Goal: Transaction & Acquisition: Purchase product/service

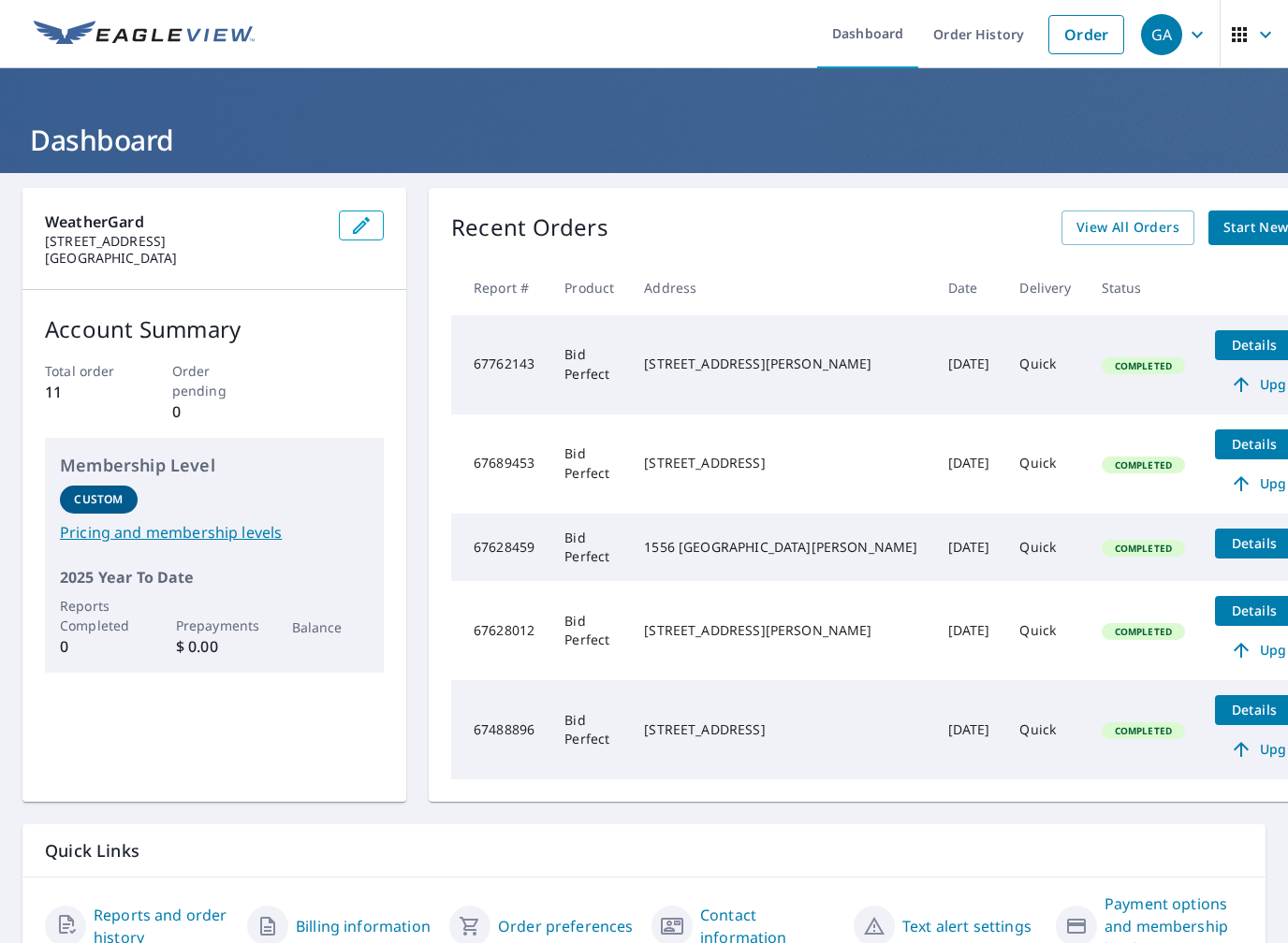
click at [1110, 32] on link "Order" at bounding box center [1086, 34] width 76 height 39
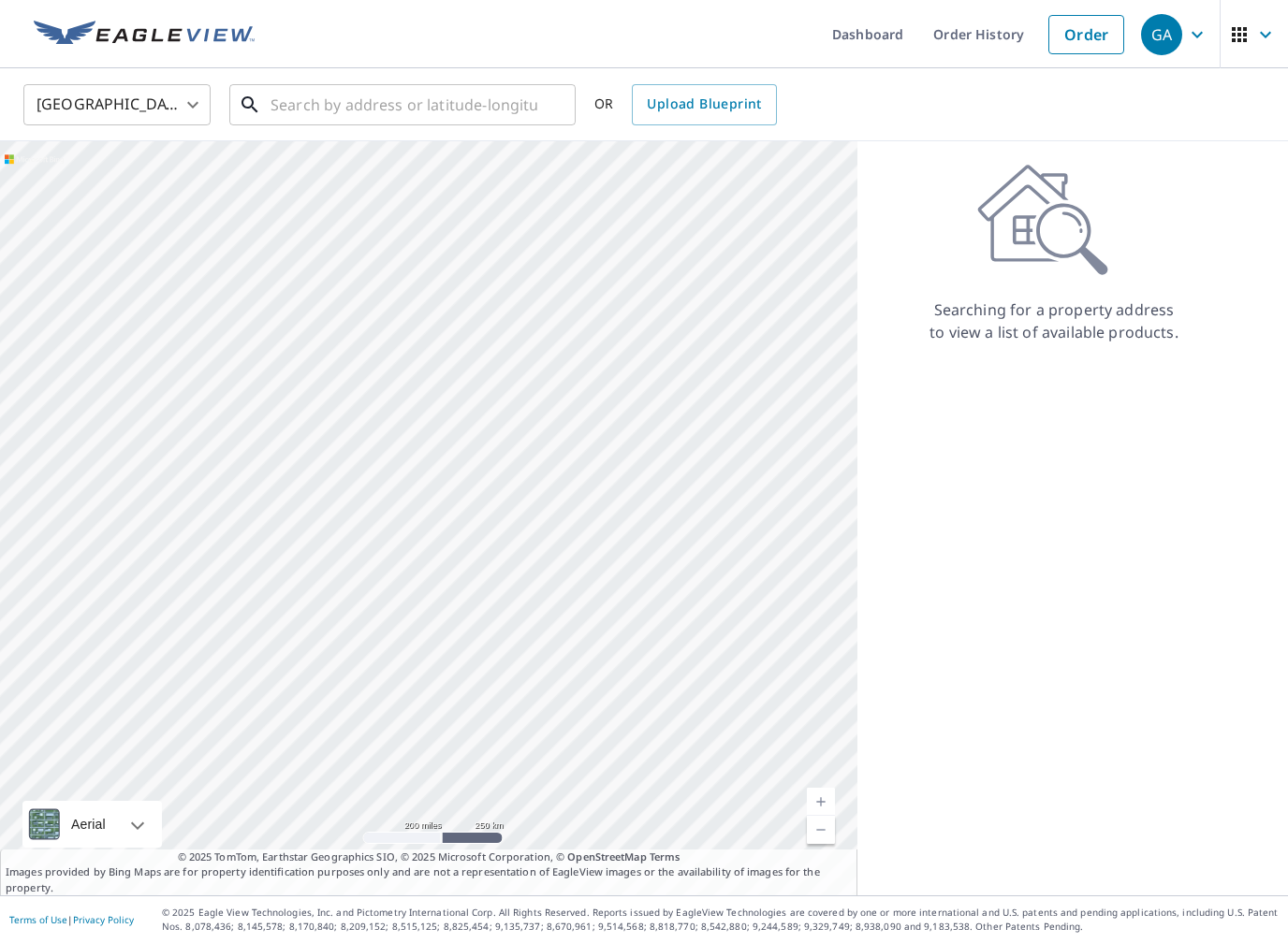
click at [491, 108] on input "text" at bounding box center [404, 105] width 267 height 52
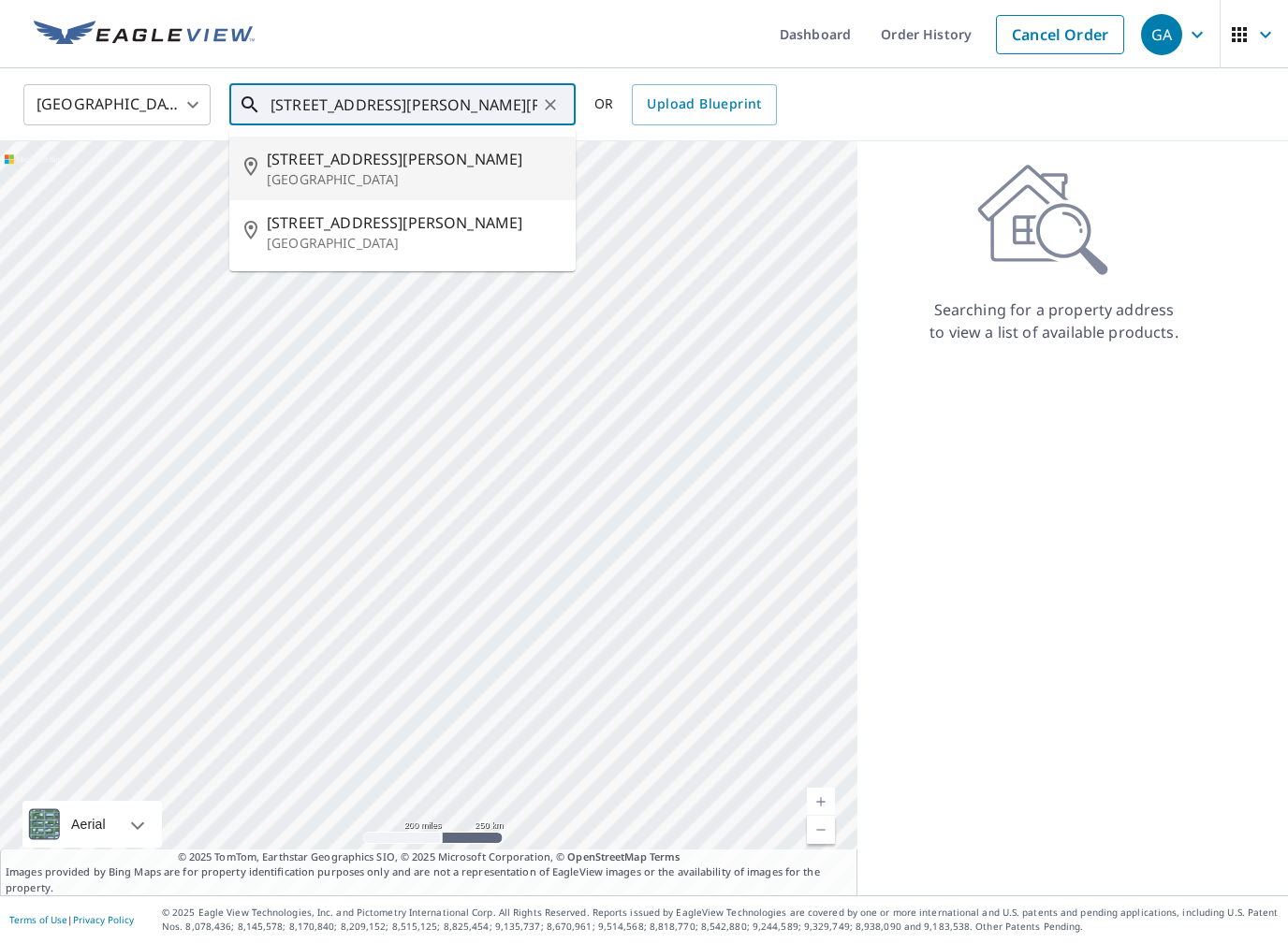
click at [445, 173] on p "[GEOGRAPHIC_DATA]" at bounding box center [413, 180] width 294 height 19
type input "[STREET_ADDRESS][PERSON_NAME][PERSON_NAME]"
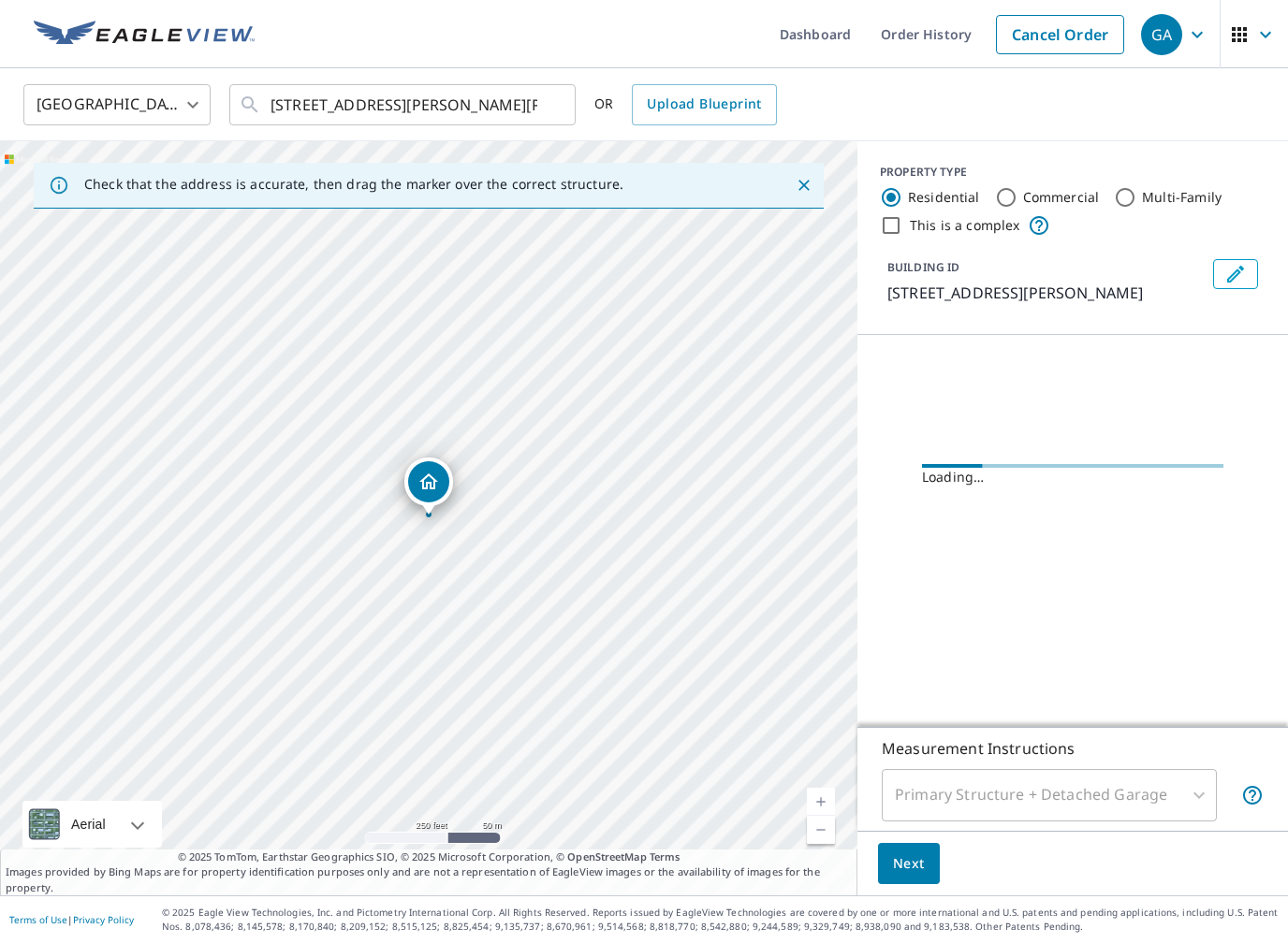
click at [822, 804] on link "Current Level 17, Zoom In" at bounding box center [821, 801] width 28 height 28
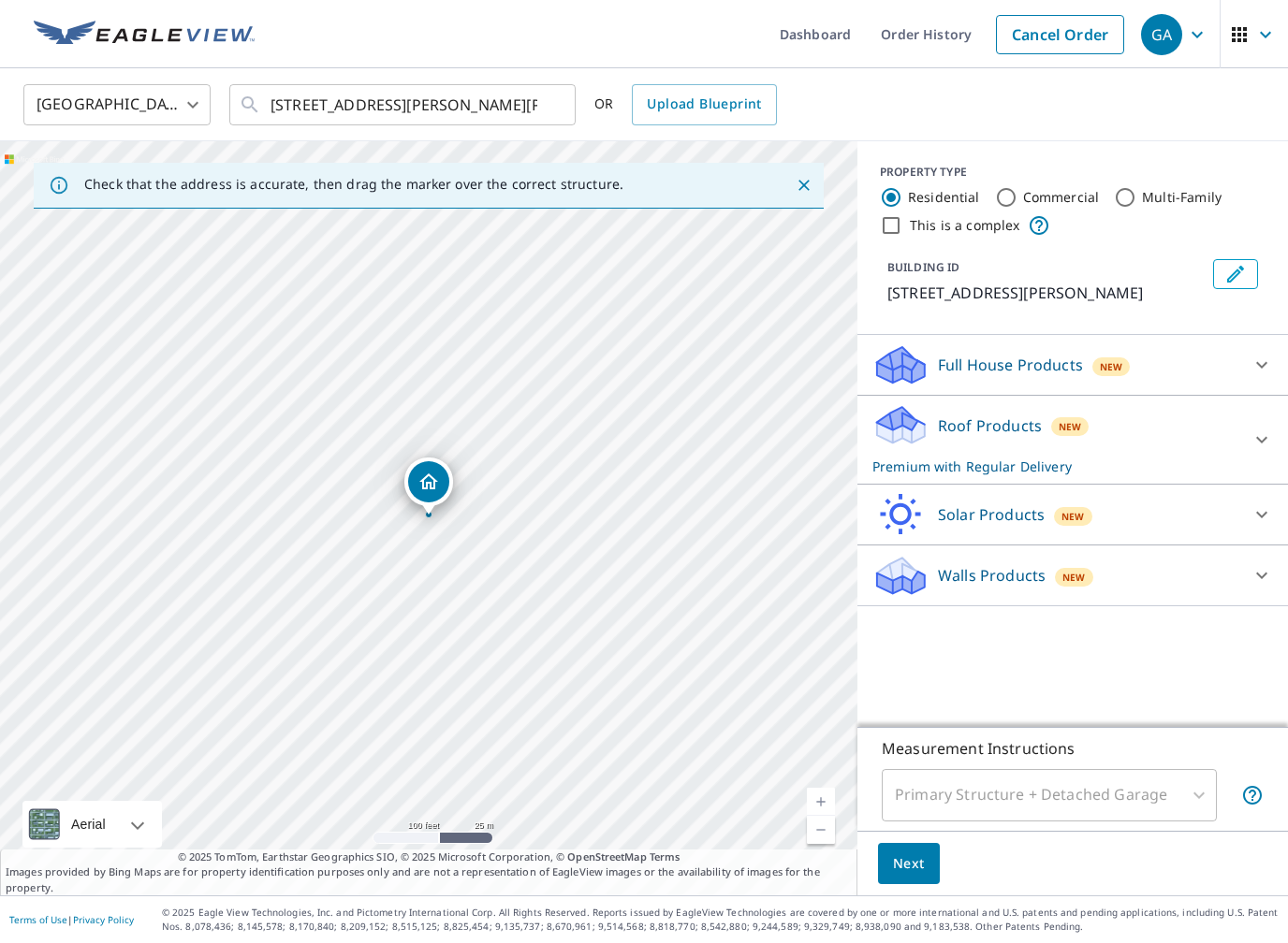
click at [834, 800] on link "Current Level 18, Zoom In" at bounding box center [821, 801] width 28 height 28
click at [1267, 449] on div at bounding box center [1261, 440] width 45 height 45
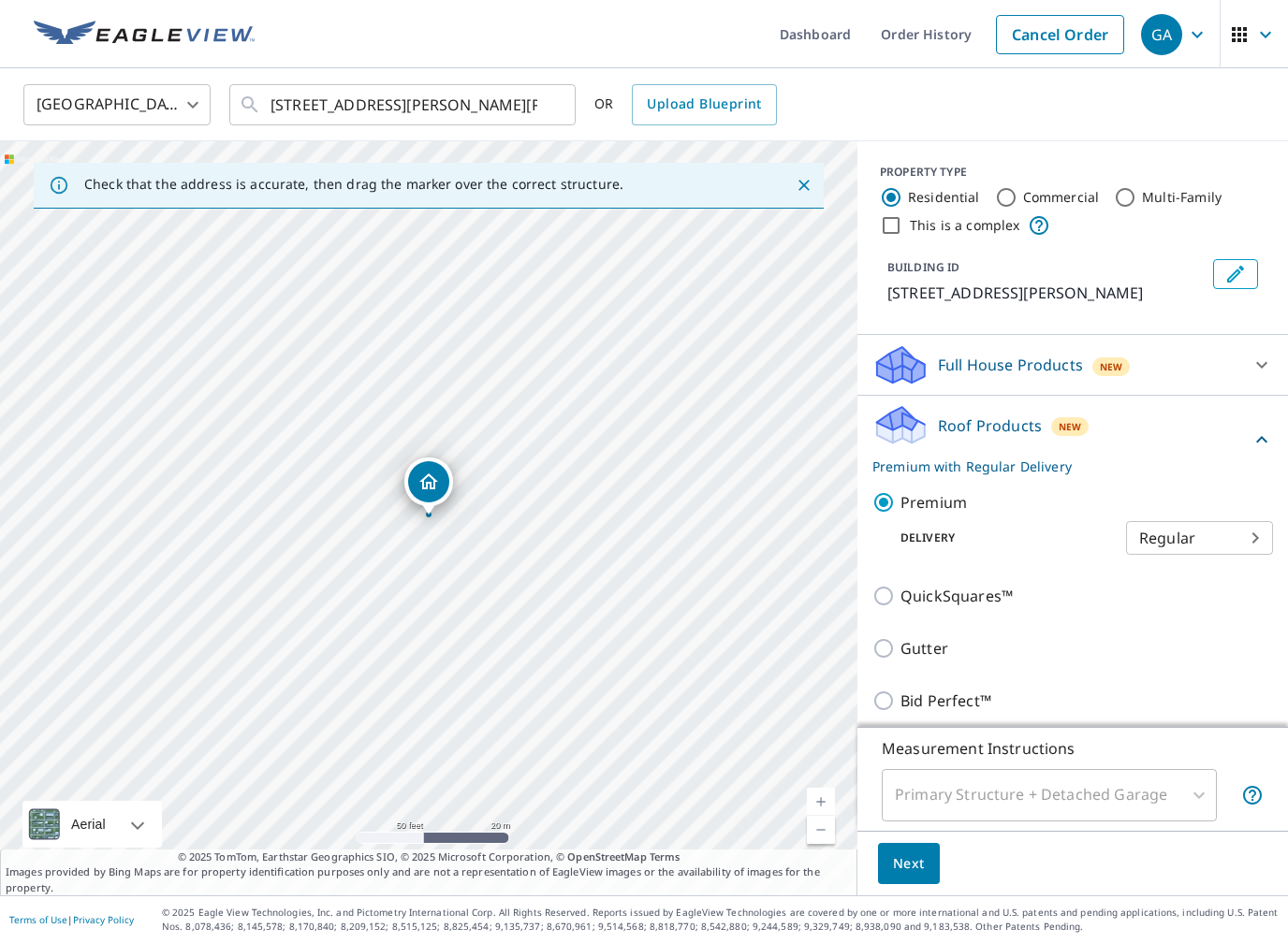
scroll to position [97, 0]
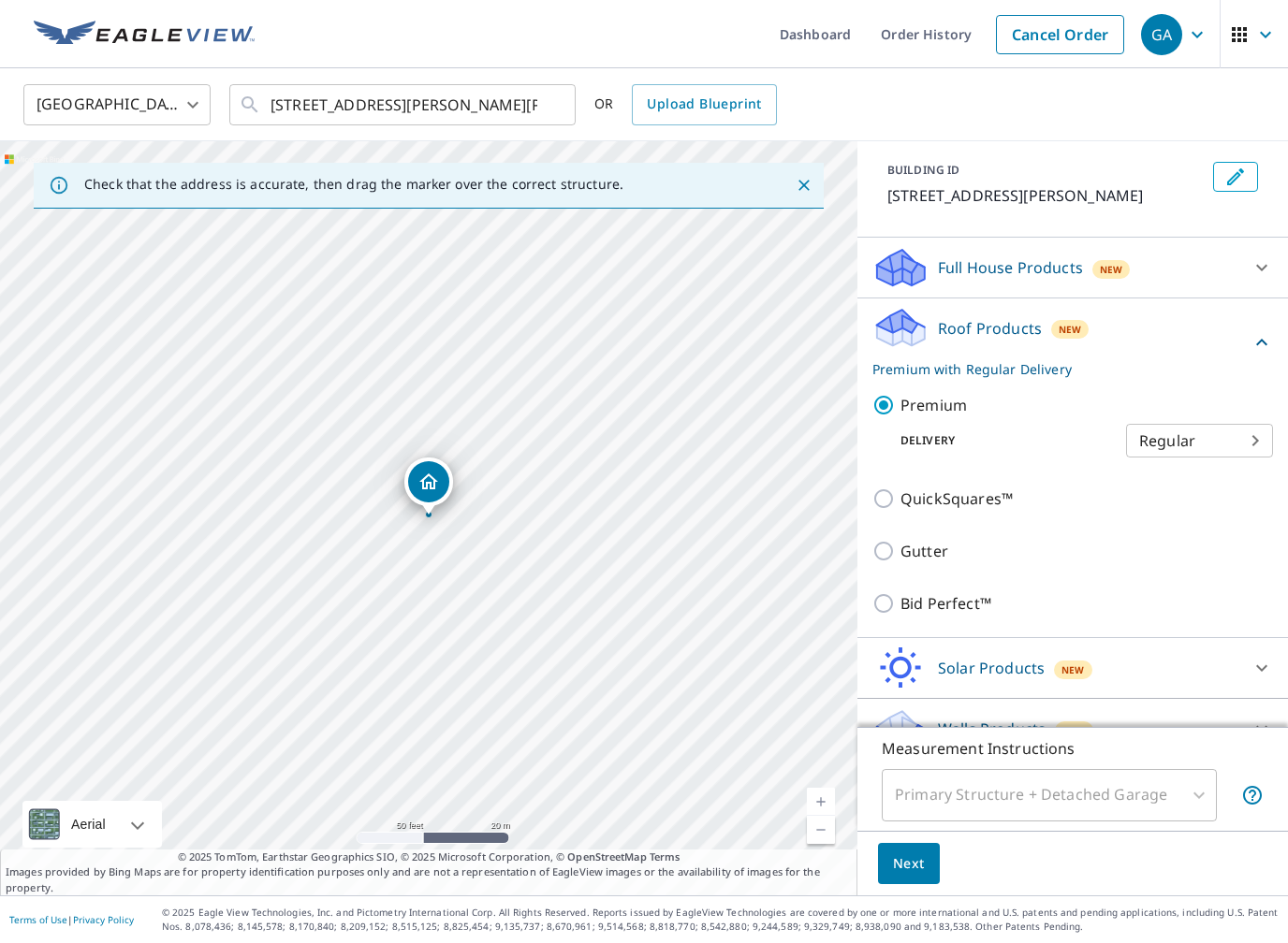
click at [981, 615] on p "Bid Perfect™" at bounding box center [945, 603] width 90 height 23
click at [901, 615] on input "Bid Perfect™" at bounding box center [885, 603] width 28 height 23
checkbox input "true"
checkbox input "false"
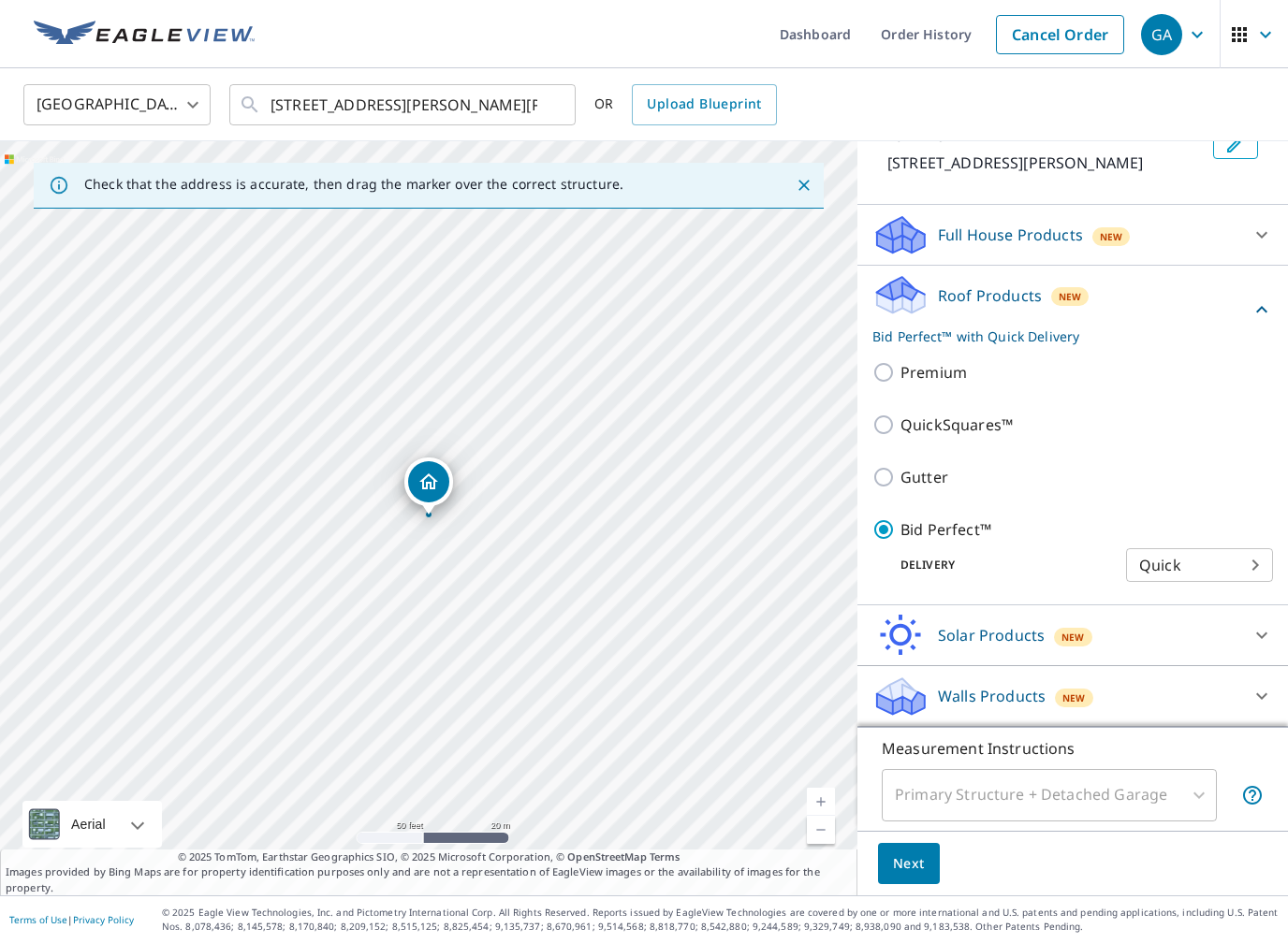
scroll to position [152, 0]
click at [935, 880] on button "Next" at bounding box center [908, 864] width 62 height 42
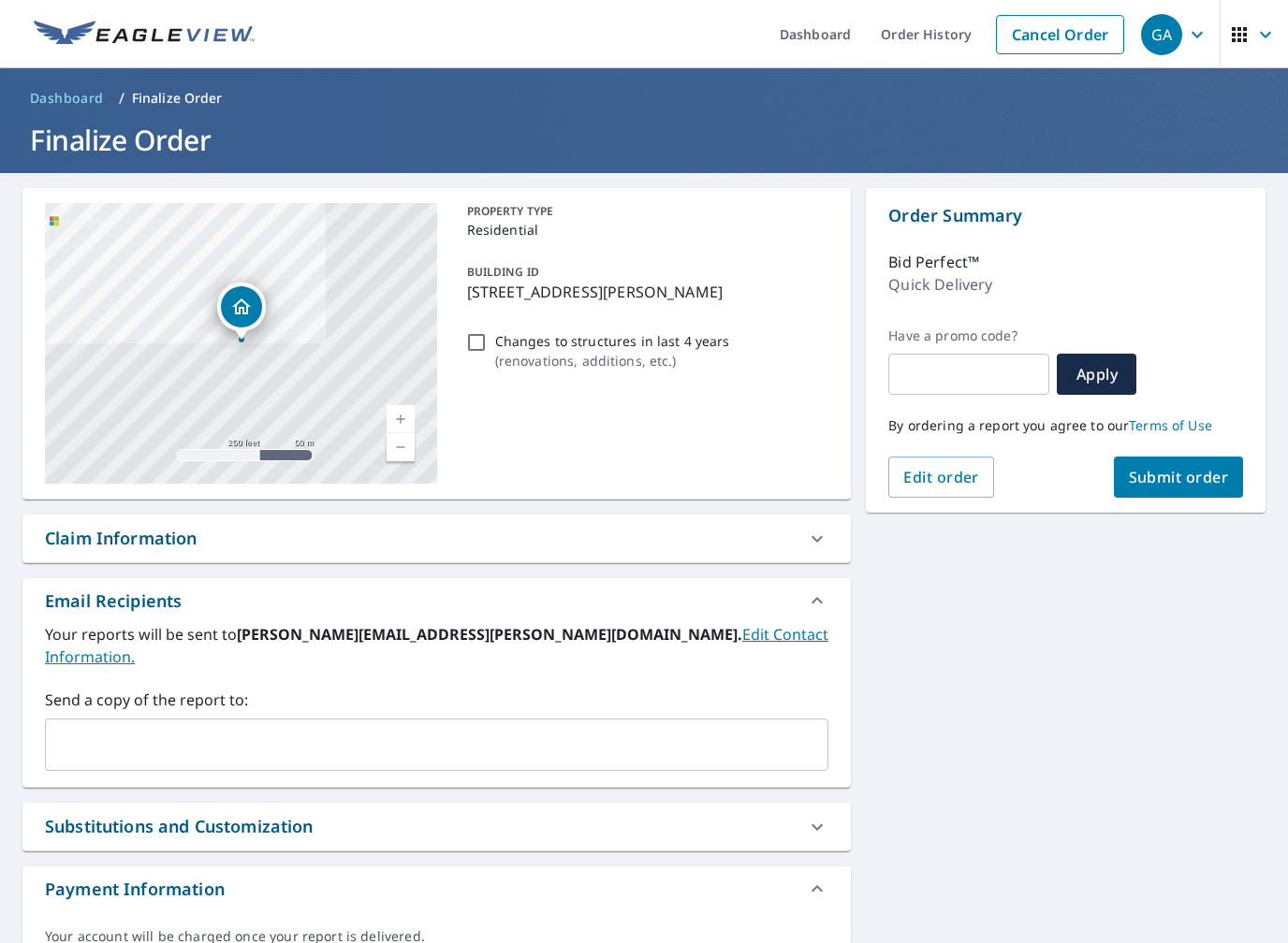
click at [1229, 481] on button "Submit order" at bounding box center [1179, 477] width 130 height 41
checkbox input "true"
